Goal: Manage account settings

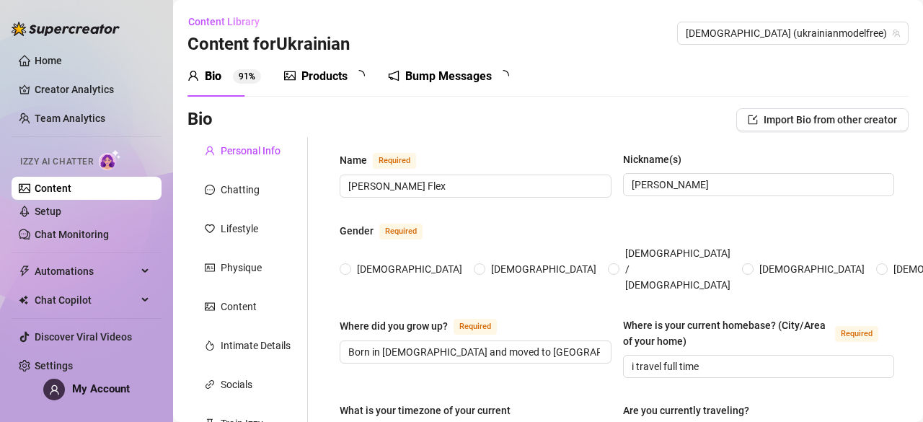
radio input "true"
type input "[DATE]"
click at [62, 58] on link "Home" at bounding box center [48, 61] width 27 height 12
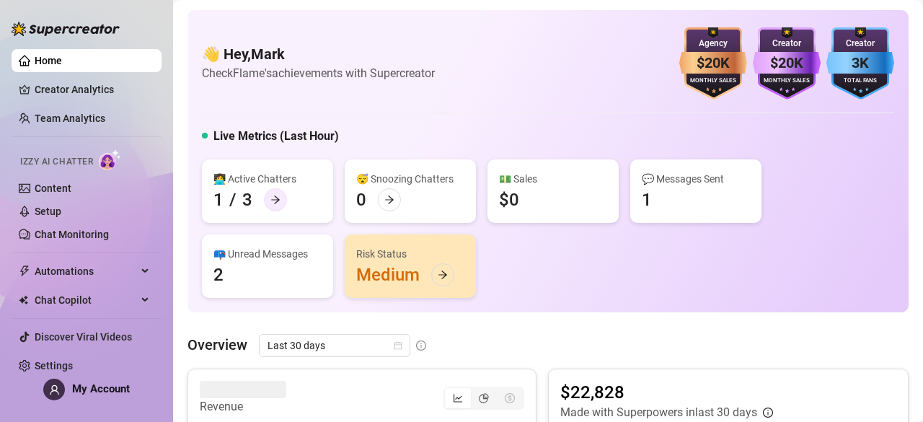
click at [280, 203] on div at bounding box center [275, 199] width 23 height 23
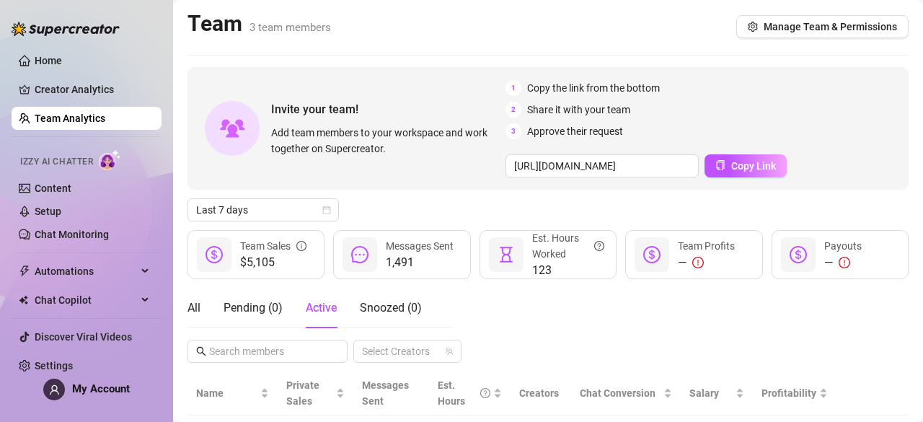
scroll to position [80, 0]
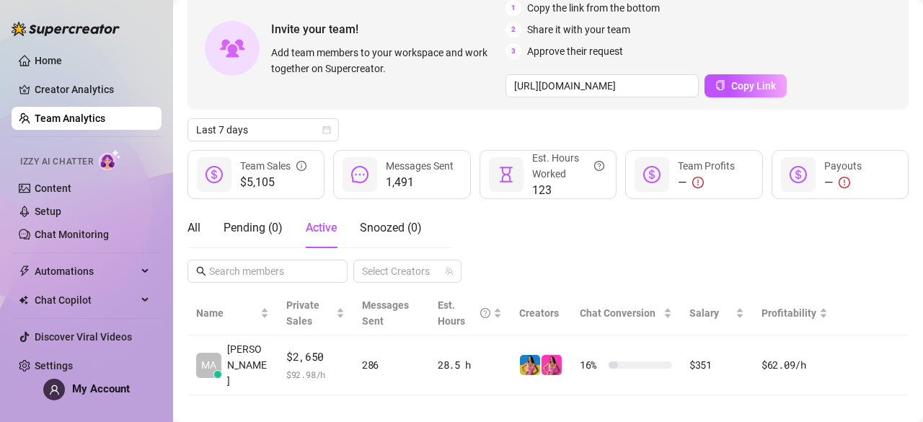
click at [209, 227] on div "All Pending ( 0 ) Active Snoozed ( 0 )" at bounding box center [304, 228] width 234 height 40
click at [196, 221] on div "All" at bounding box center [193, 227] width 13 height 17
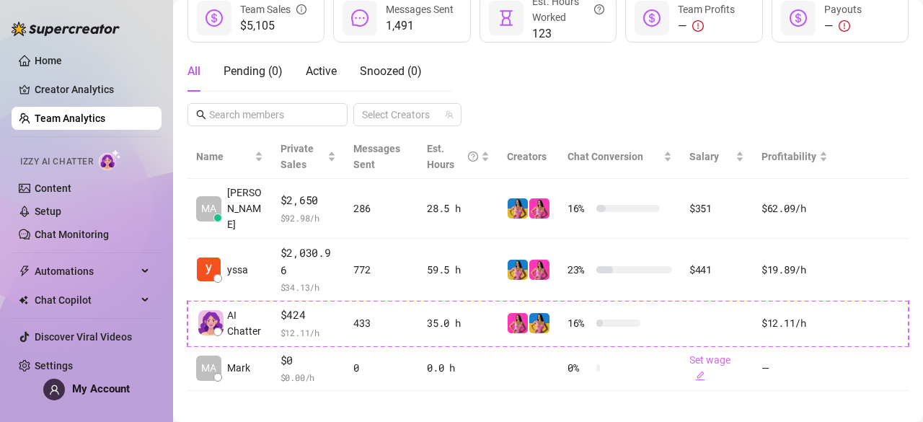
scroll to position [247, 0]
